Goal: Information Seeking & Learning: Learn about a topic

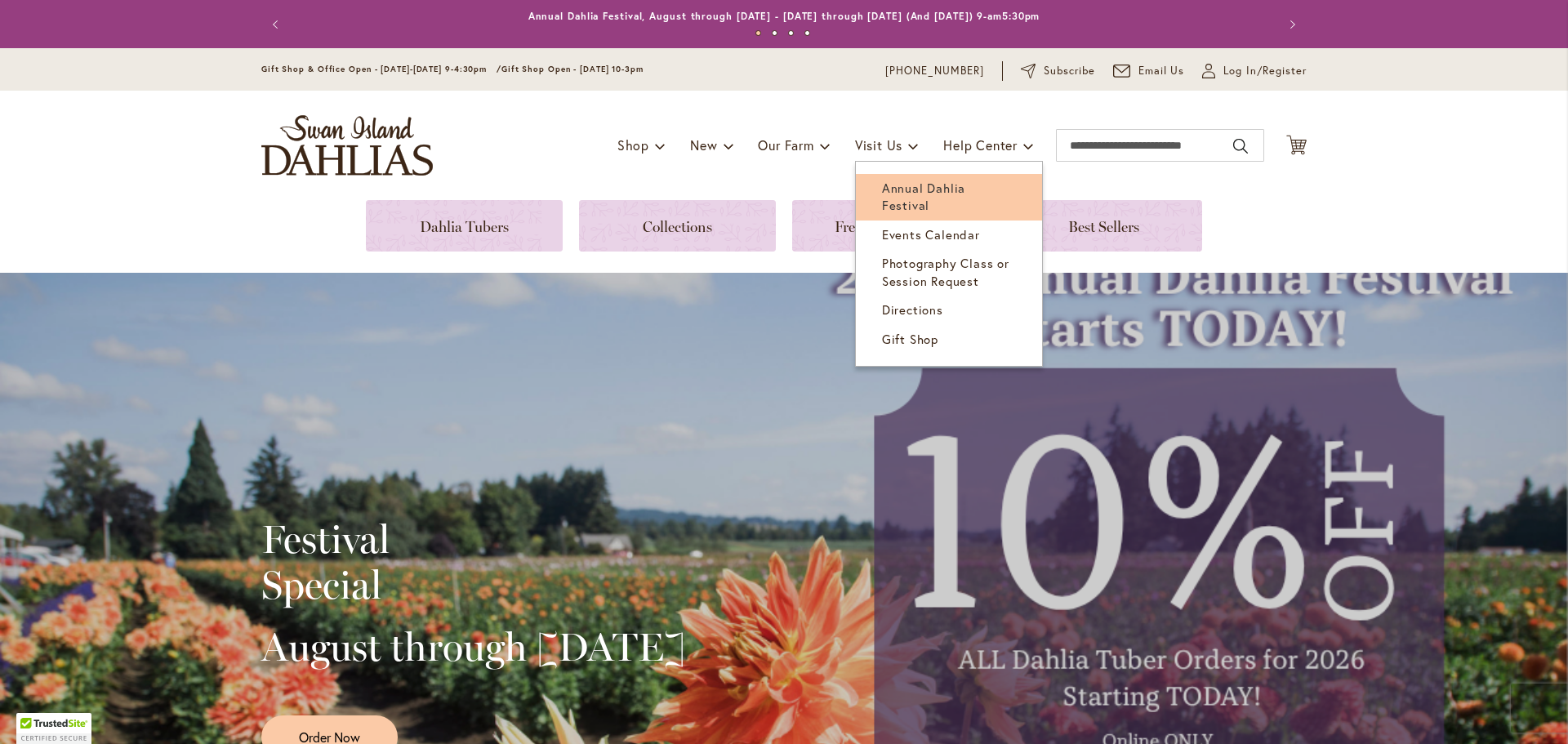
click at [912, 187] on span "Annual Dahlia Festival" at bounding box center [924, 196] width 84 height 33
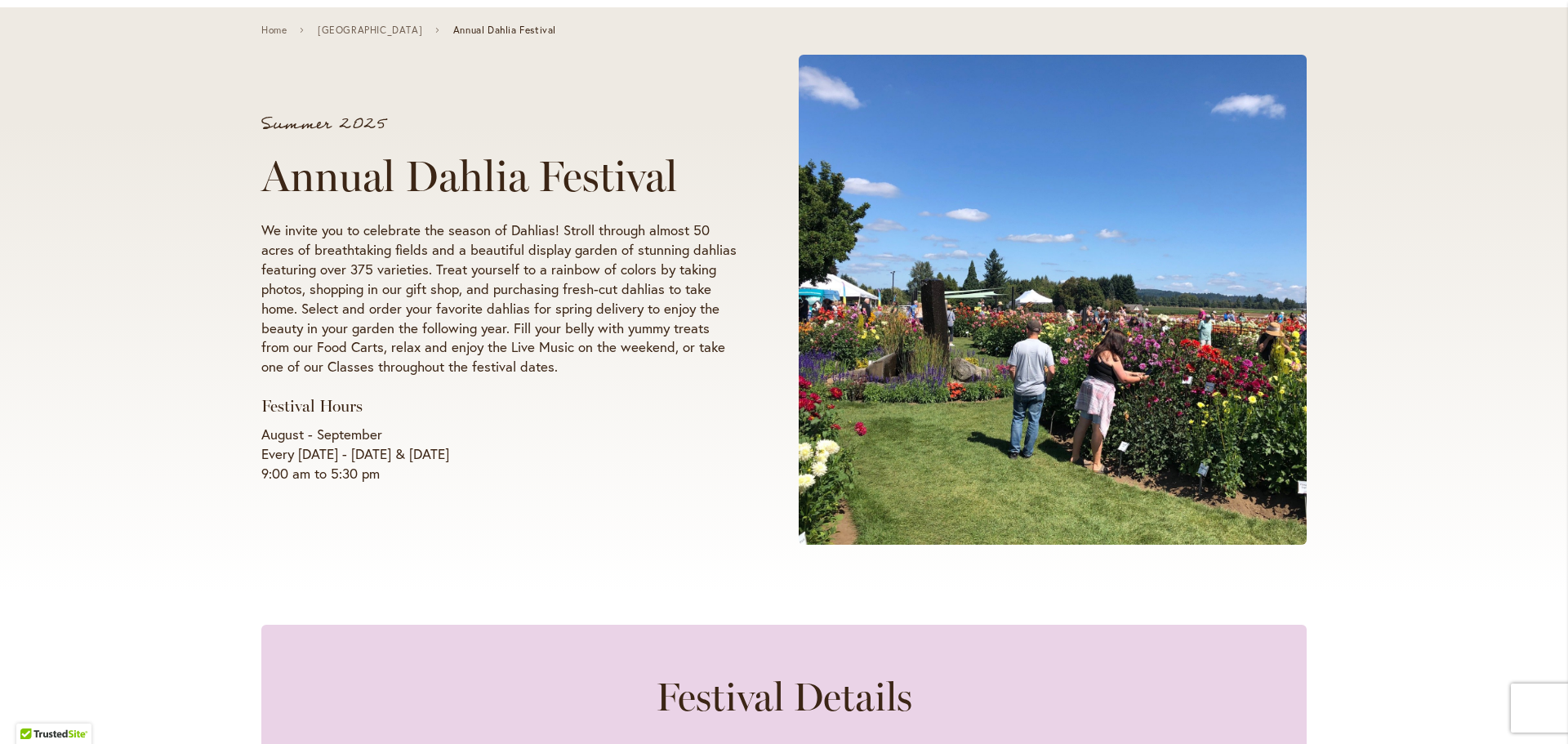
scroll to position [327, 0]
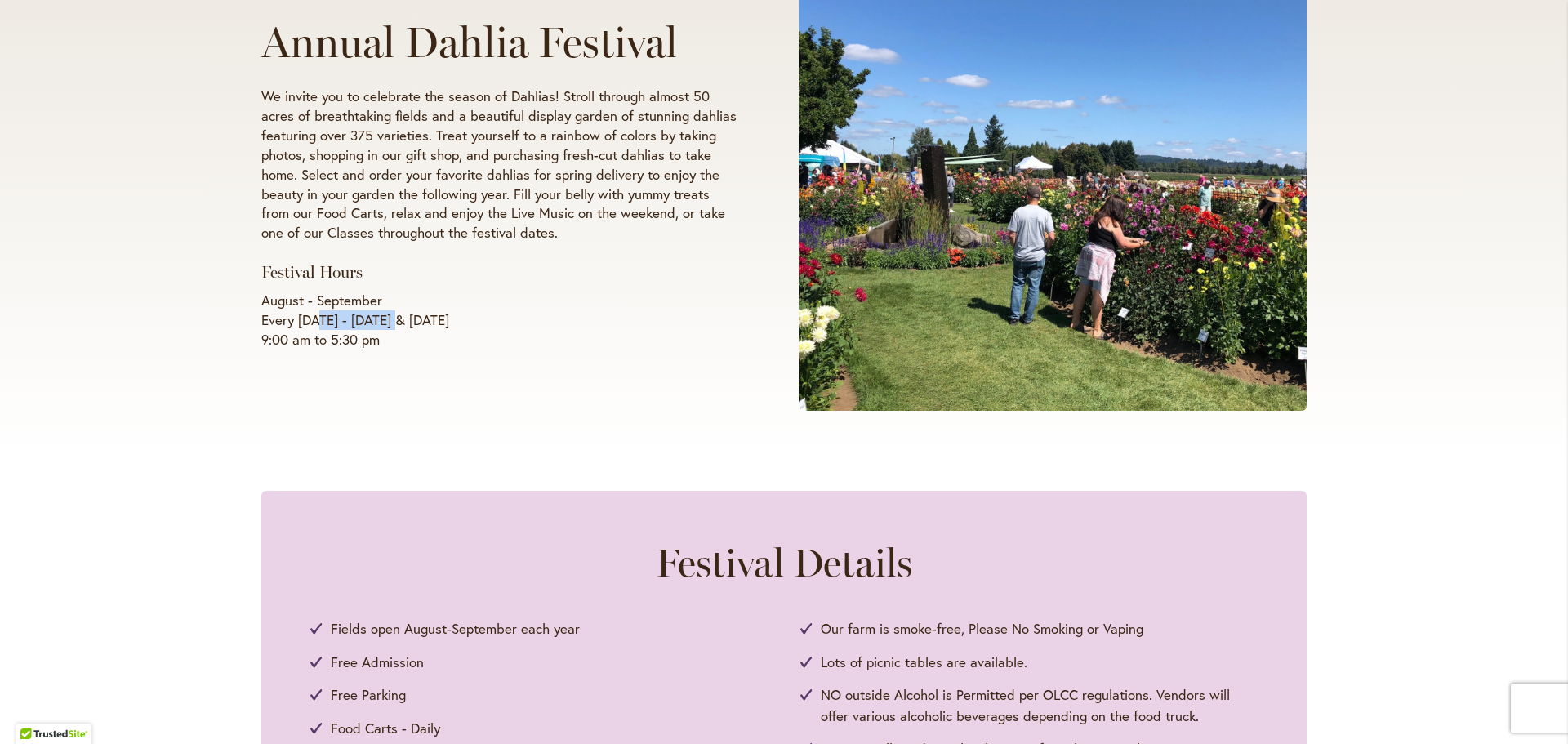
drag, startPoint x: 317, startPoint y: 328, endPoint x: 403, endPoint y: 326, distance: 86.0
click at [403, 326] on p "August - September Every [DATE] - [DATE] & [DATE] 9:00 am to 5:30 pm" at bounding box center [499, 320] width 475 height 59
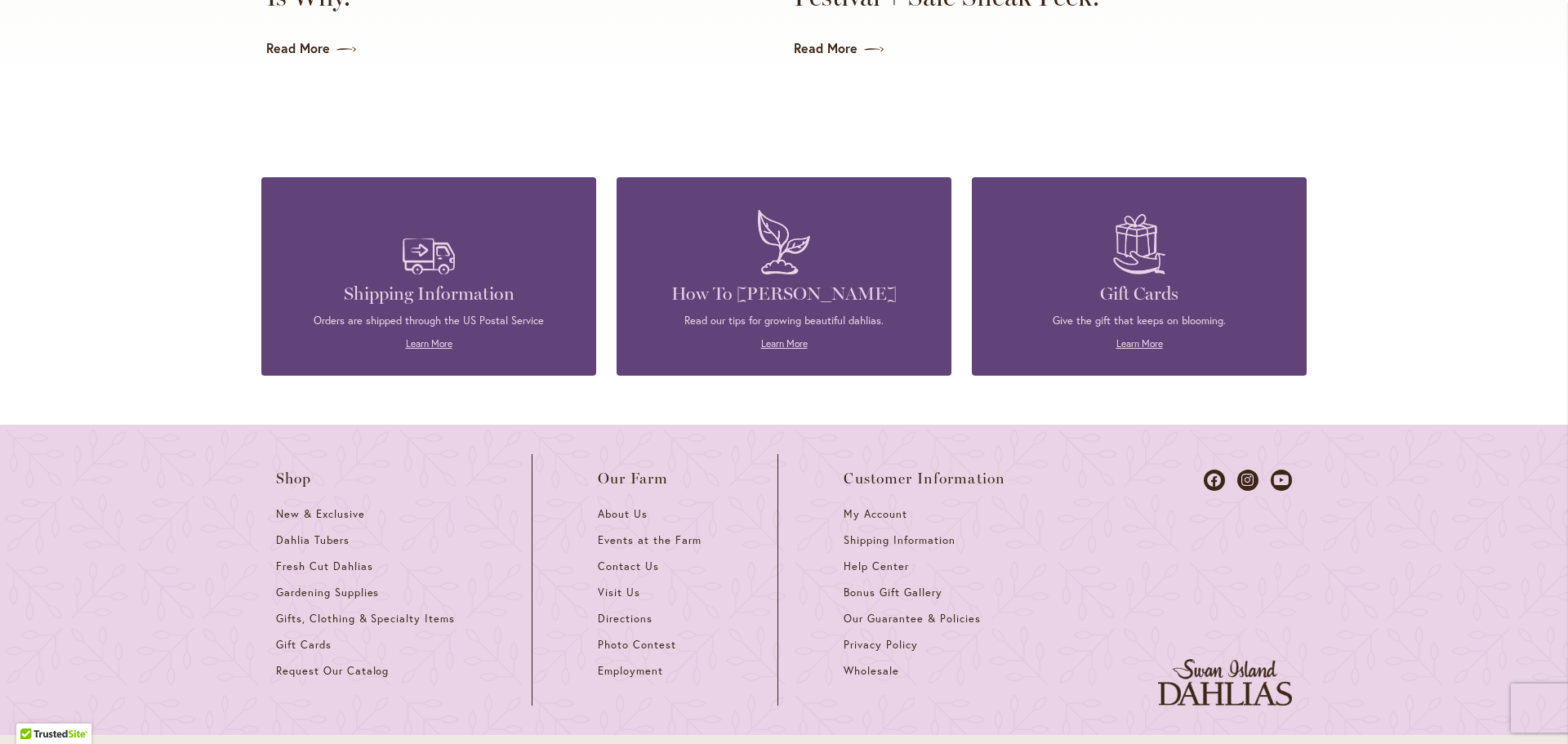
scroll to position [4382, 0]
